Goal: Find specific page/section

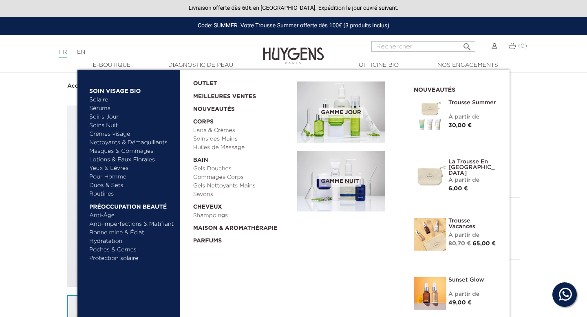
click at [102, 115] on link "Soins Jour" at bounding box center [131, 117] width 85 height 9
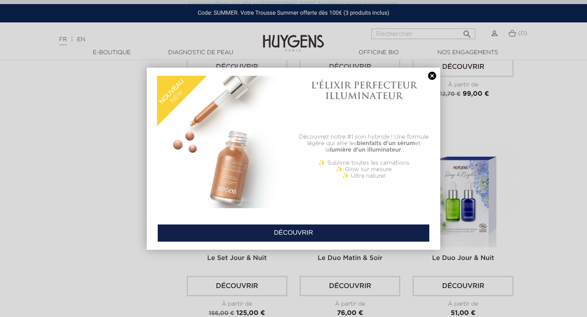
scroll to position [1496, 0]
click at [433, 75] on link at bounding box center [431, 76] width 11 height 9
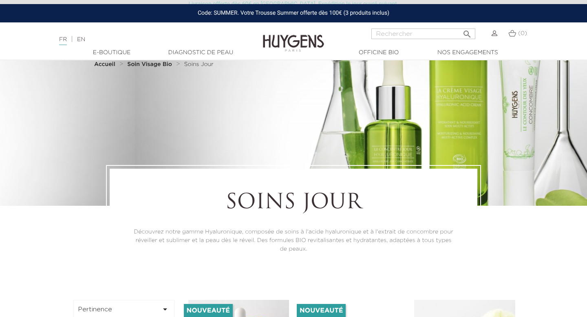
scroll to position [0, 0]
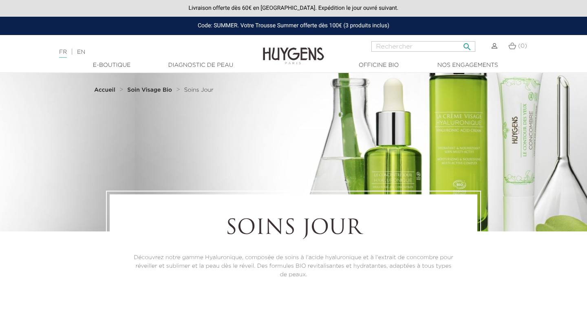
click at [418, 45] on input "Rechercher" at bounding box center [423, 46] width 104 height 11
paste input "Crème Concentrée à l'Acide Hyaluronique - HUYGENS"
drag, startPoint x: 433, startPoint y: 46, endPoint x: 477, endPoint y: 44, distance: 43.3
click at [477, 44] on div "Crème Concentrée à l'Acide Hyaluronique - HUYGENS  Rechercher (0)" at bounding box center [441, 51] width 196 height 20
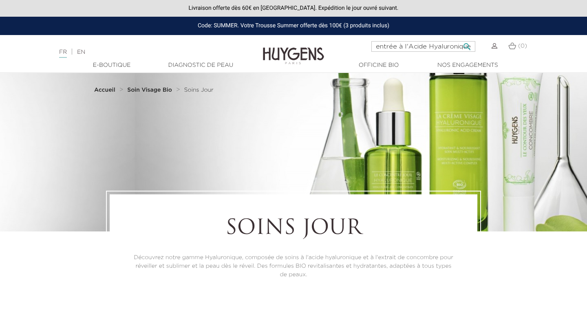
scroll to position [0, 39]
type input "Crème Concentrée à l'Acide Hyaluronique"
click at [460, 39] on button " Rechercher" at bounding box center [467, 44] width 15 height 11
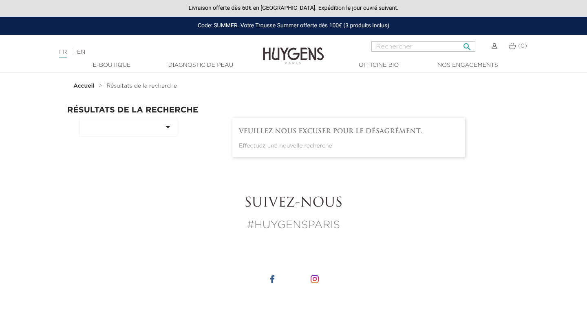
click at [412, 49] on input "Rechercher" at bounding box center [423, 46] width 104 height 11
type input "crème concentré"
click at [460, 39] on button " Rechercher" at bounding box center [467, 44] width 15 height 11
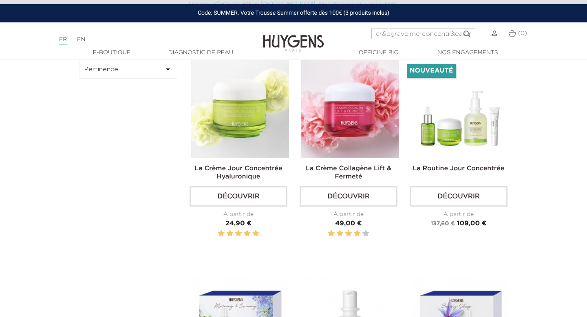
scroll to position [57, 0]
